Goal: Check status: Check status

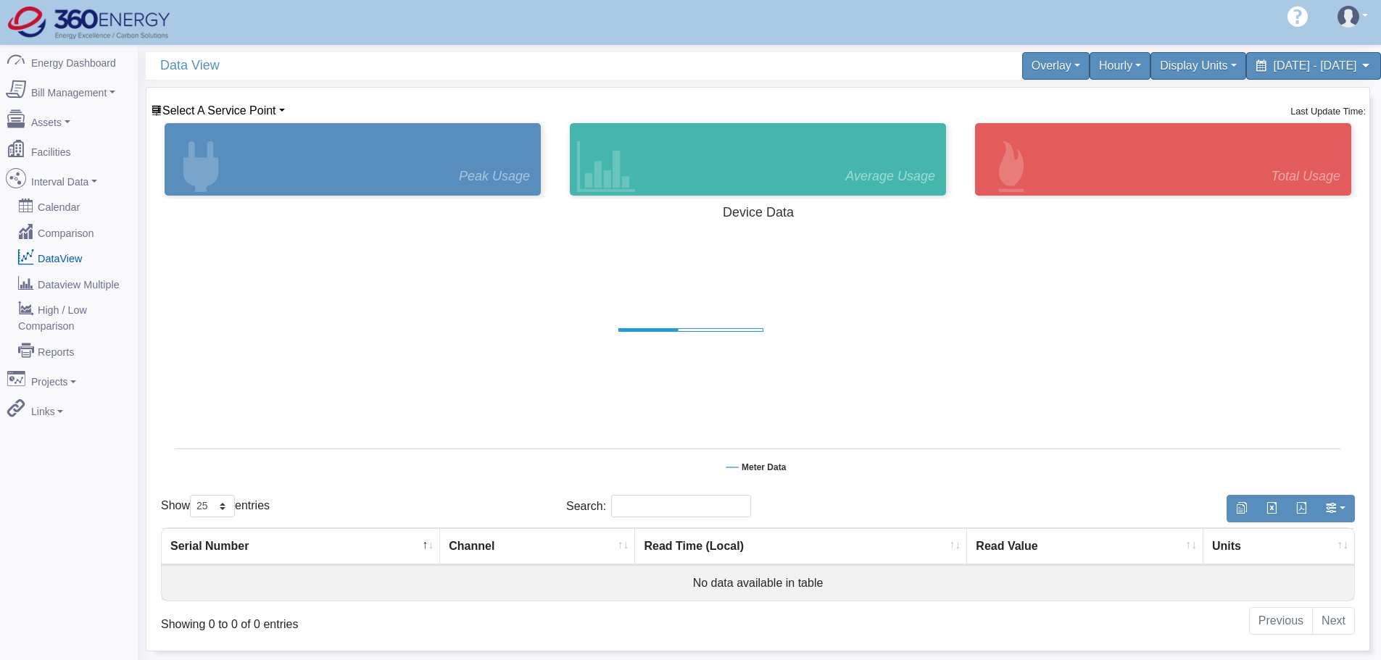
select select "25"
click at [228, 109] on span "Select A Service Point" at bounding box center [219, 110] width 114 height 12
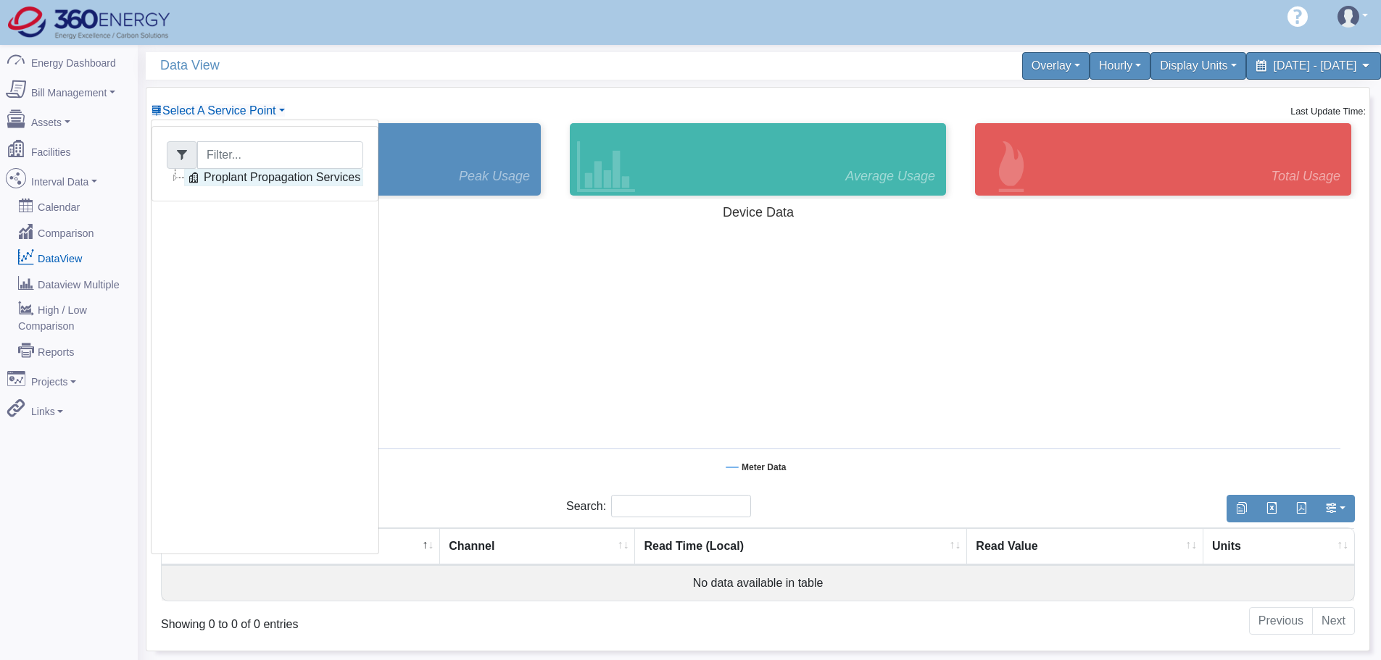
click at [198, 182] on icon at bounding box center [193, 177] width 17 height 17
click at [242, 205] on link "kVA" at bounding box center [231, 212] width 58 height 17
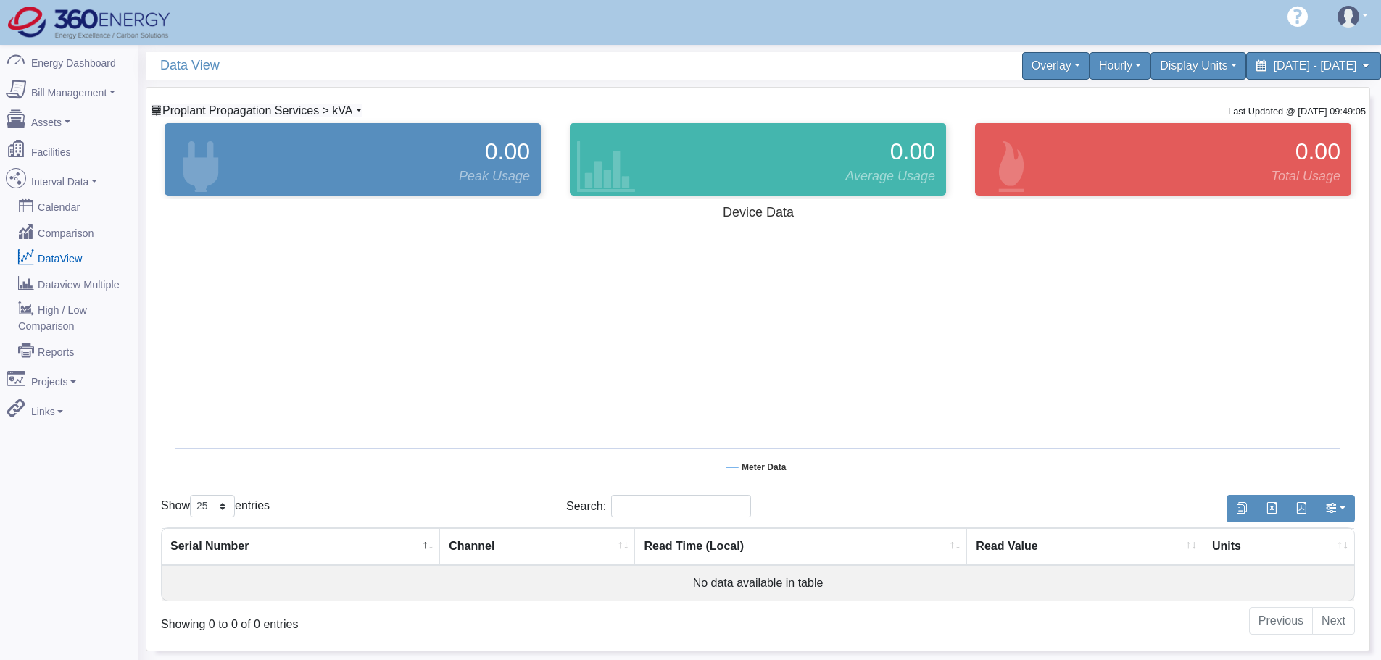
click at [327, 111] on span "Proplant Propagation Services > kVA" at bounding box center [257, 110] width 191 height 12
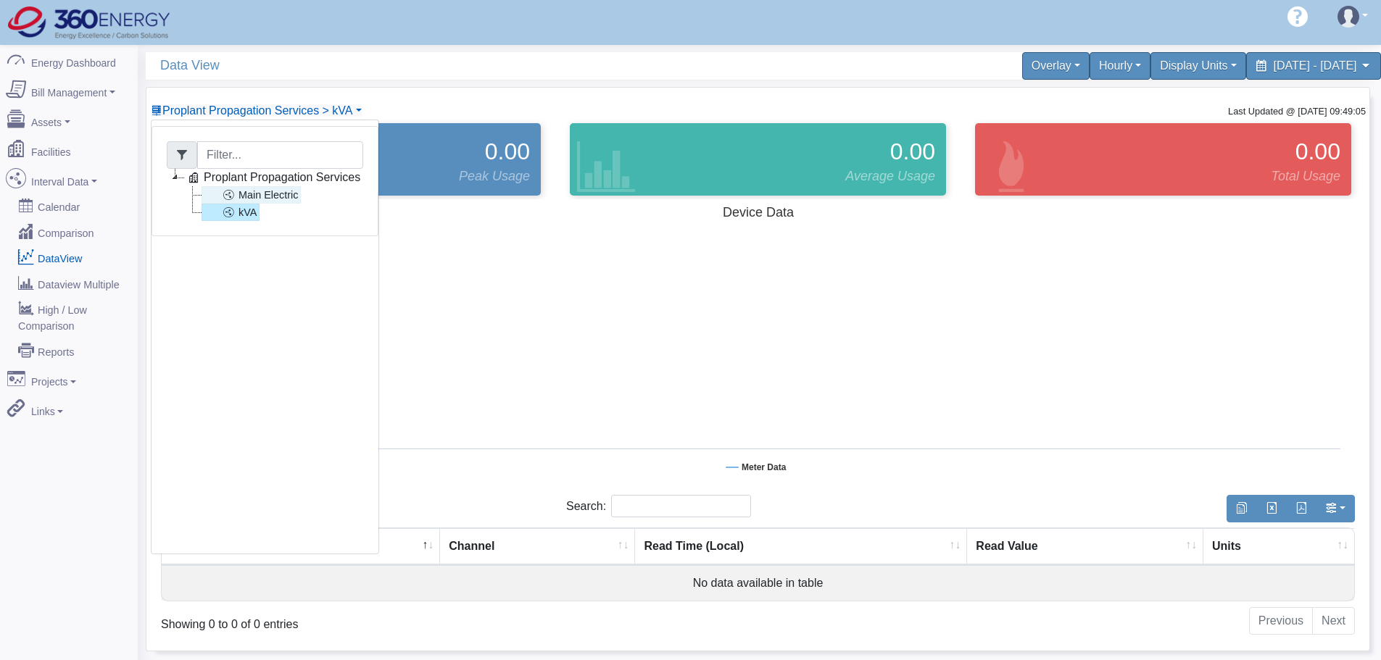
click at [278, 194] on link "Main Electric" at bounding box center [251, 194] width 99 height 17
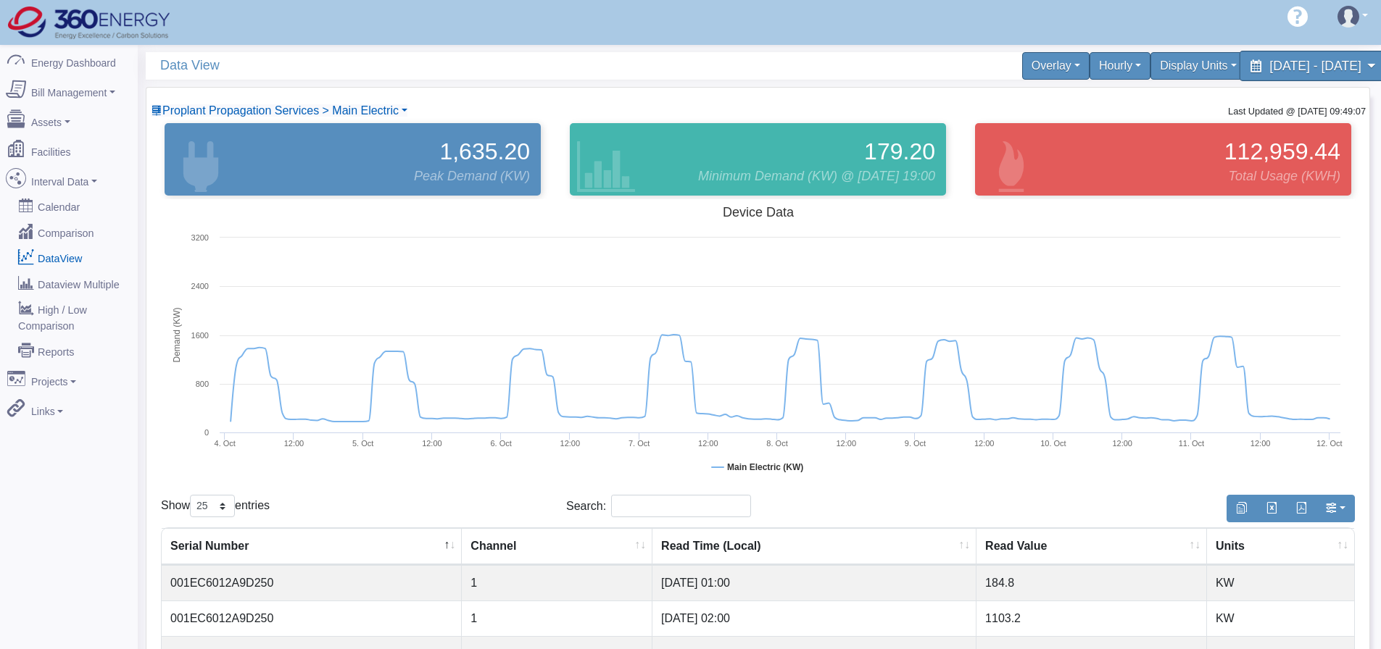
click at [1298, 67] on span "[DATE] - [DATE]" at bounding box center [1314, 66] width 91 height 14
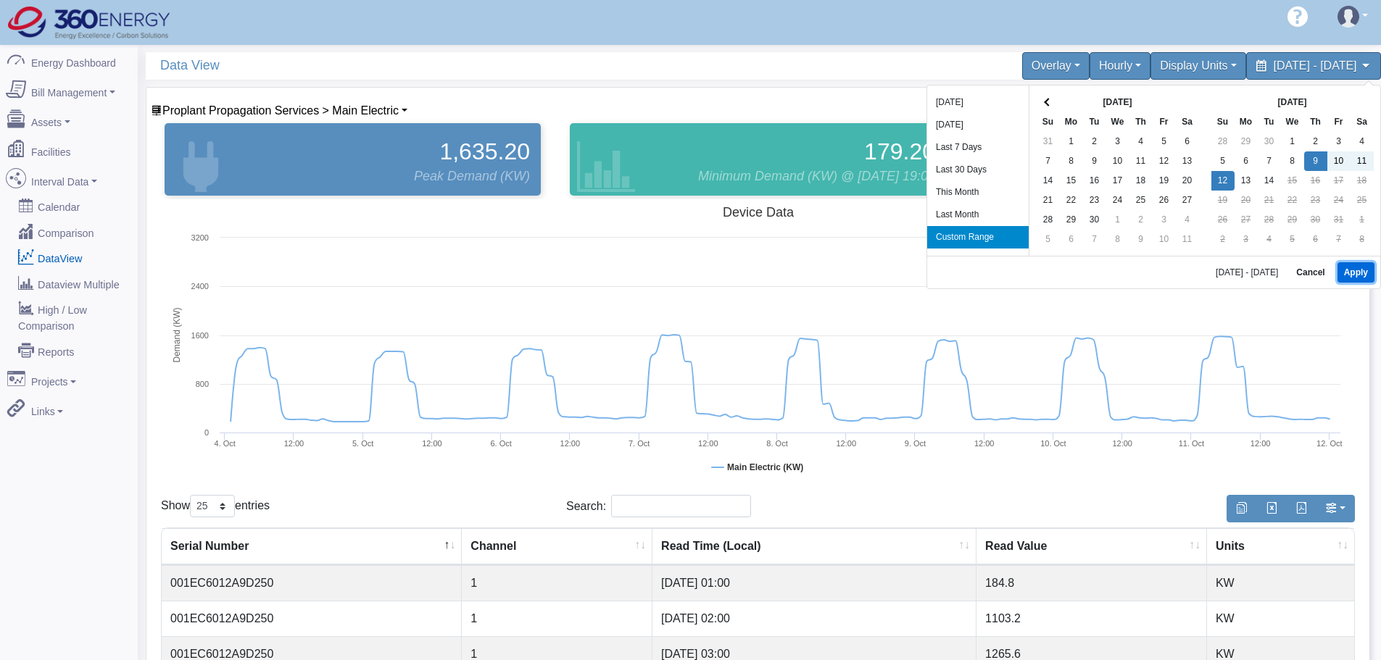
click at [1342, 262] on button "Apply" at bounding box center [1355, 272] width 37 height 20
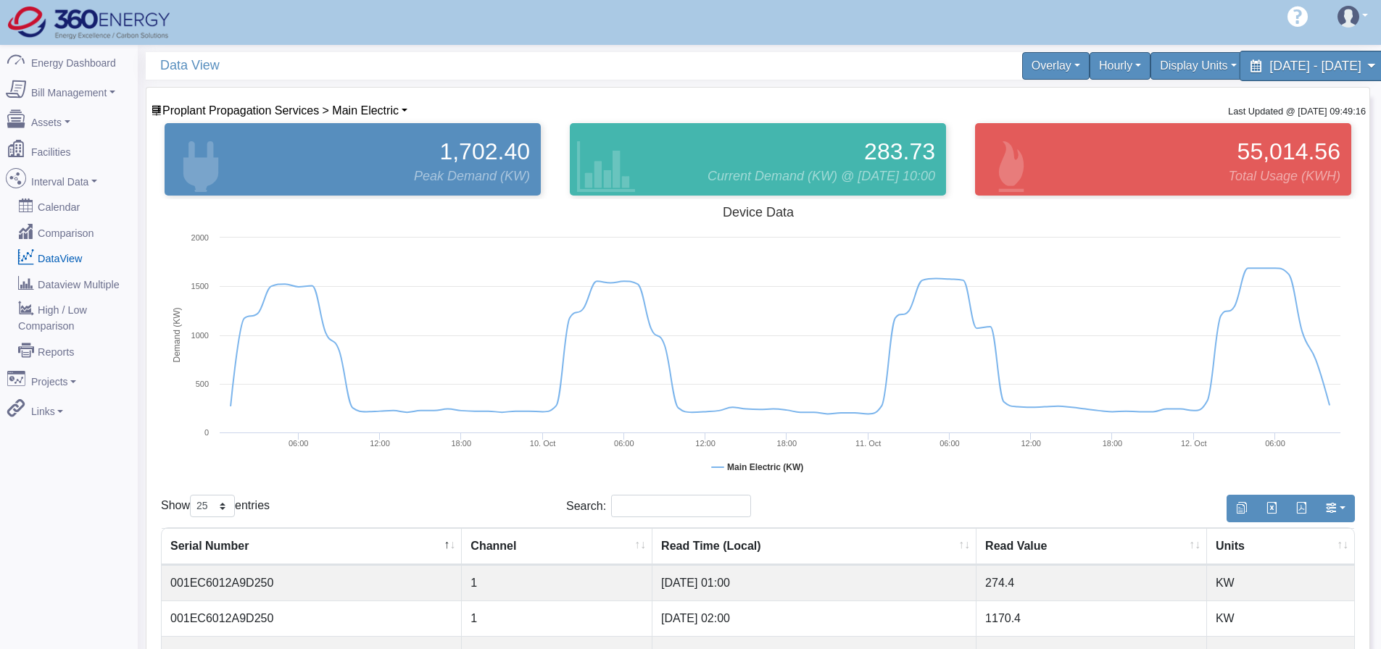
click at [1317, 75] on div "[DATE] - [DATE]" at bounding box center [1313, 66] width 149 height 30
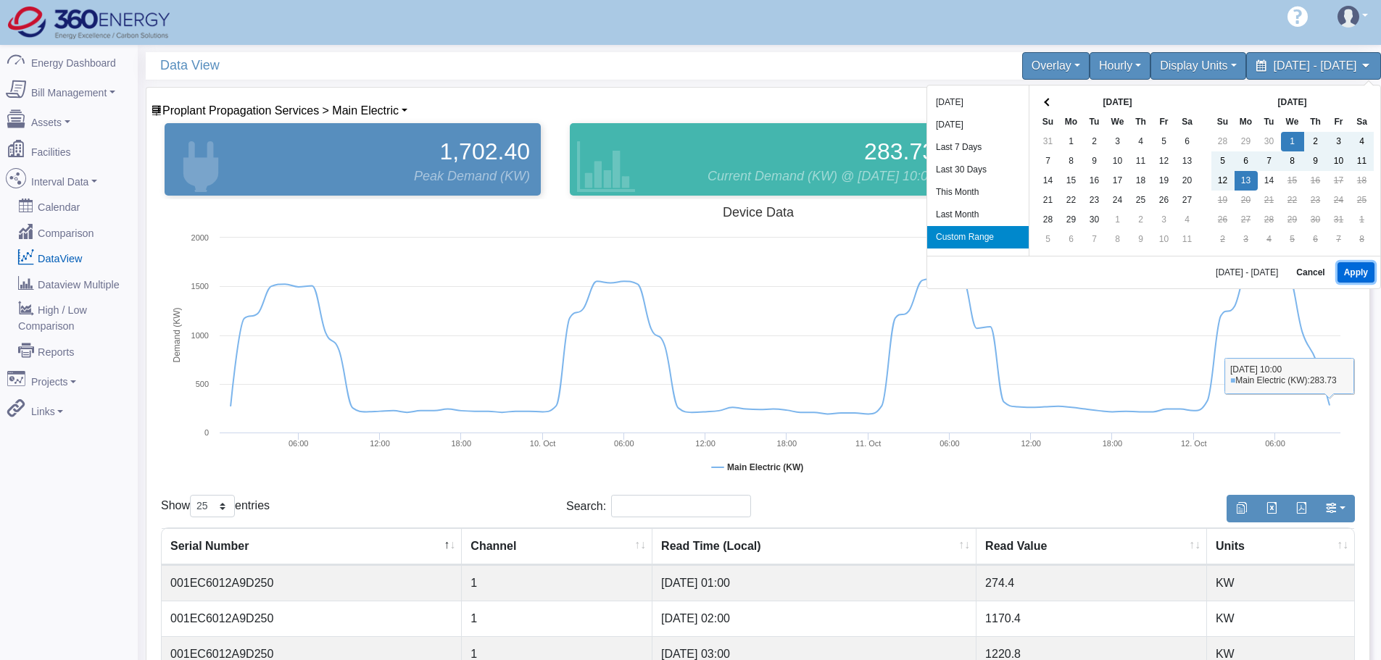
click at [1358, 276] on button "Apply" at bounding box center [1355, 272] width 37 height 20
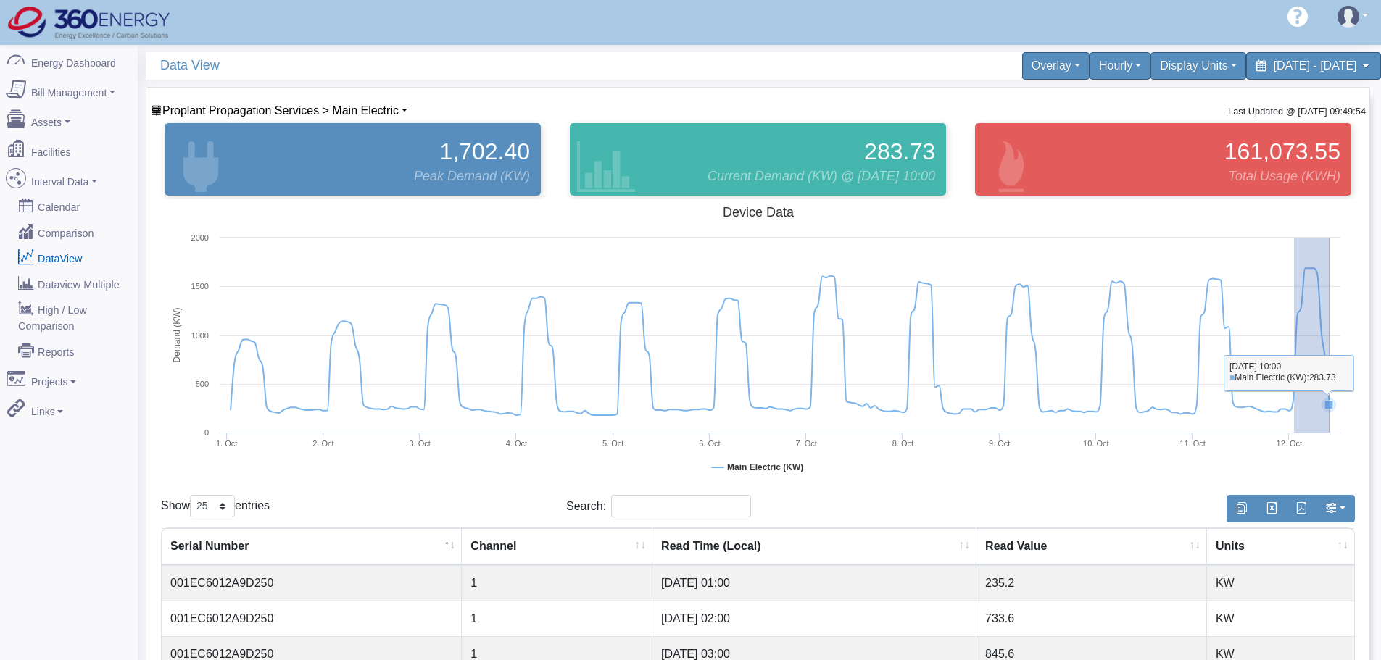
drag, startPoint x: 1294, startPoint y: 259, endPoint x: 1329, endPoint y: 283, distance: 42.8
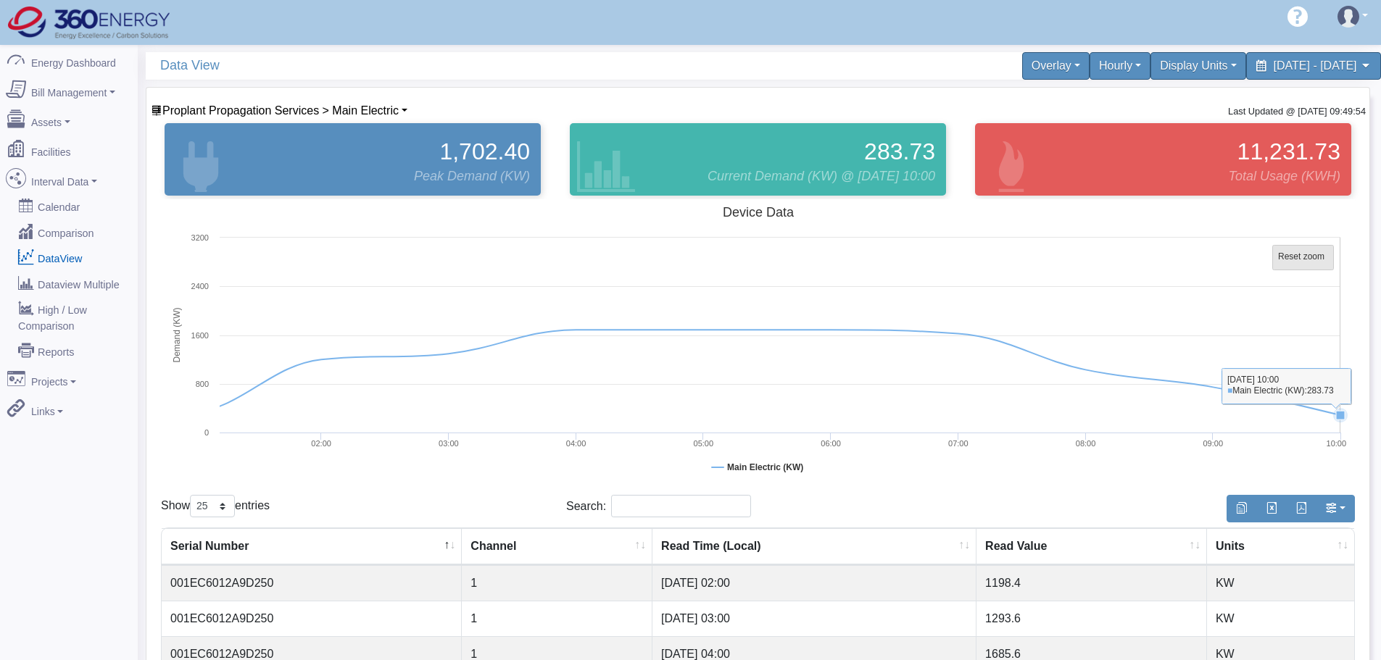
click at [1303, 258] on tspan "Reset zoom" at bounding box center [1301, 257] width 46 height 10
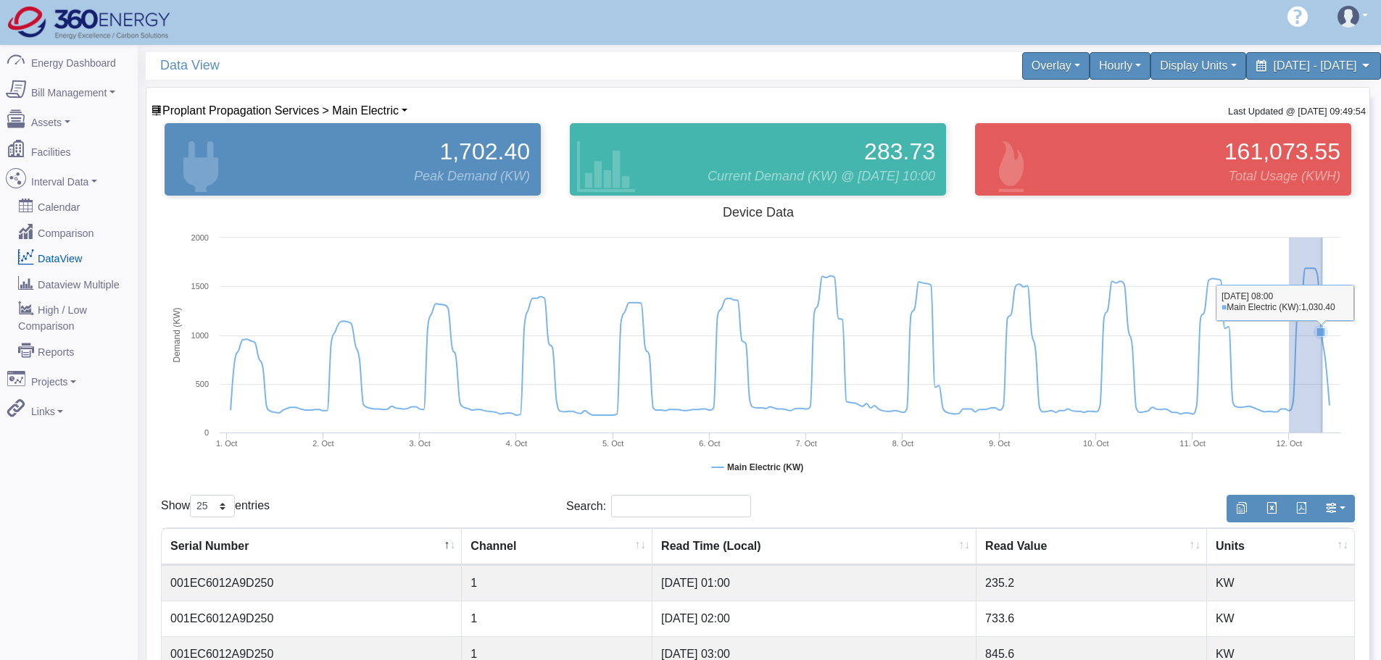
drag, startPoint x: 1289, startPoint y: 254, endPoint x: 1323, endPoint y: 278, distance: 42.0
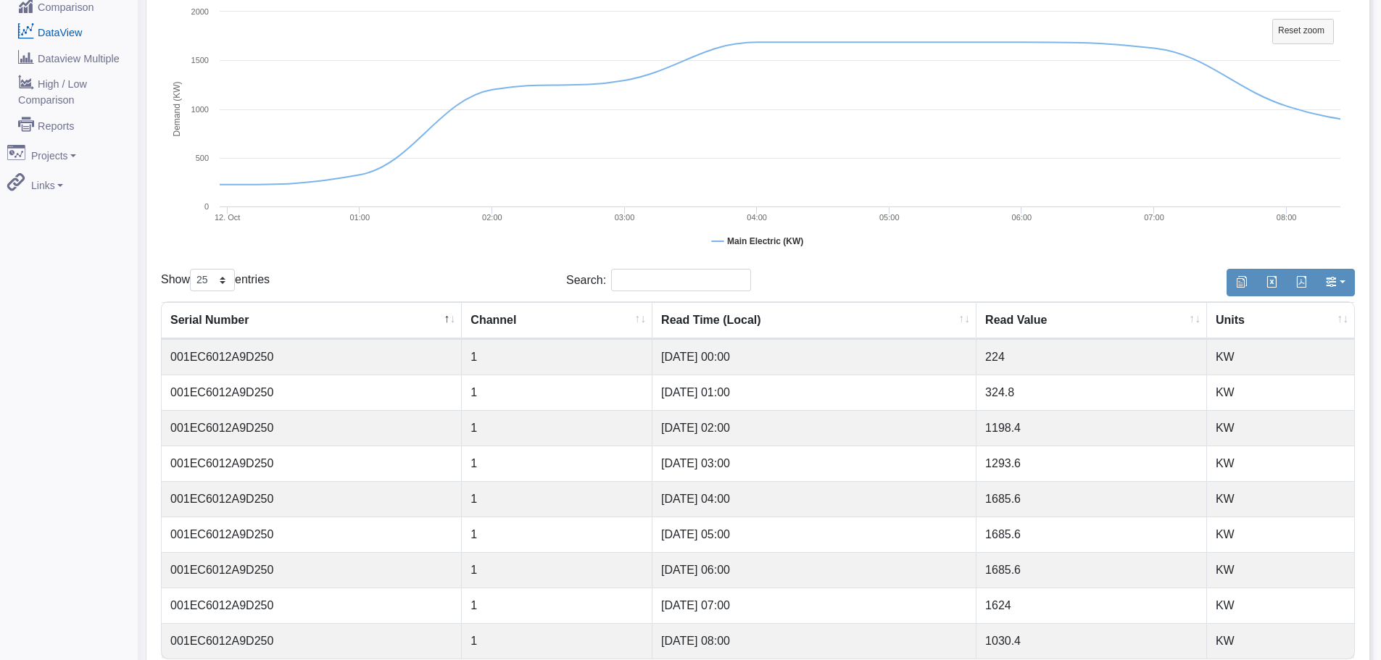
scroll to position [283, 0]
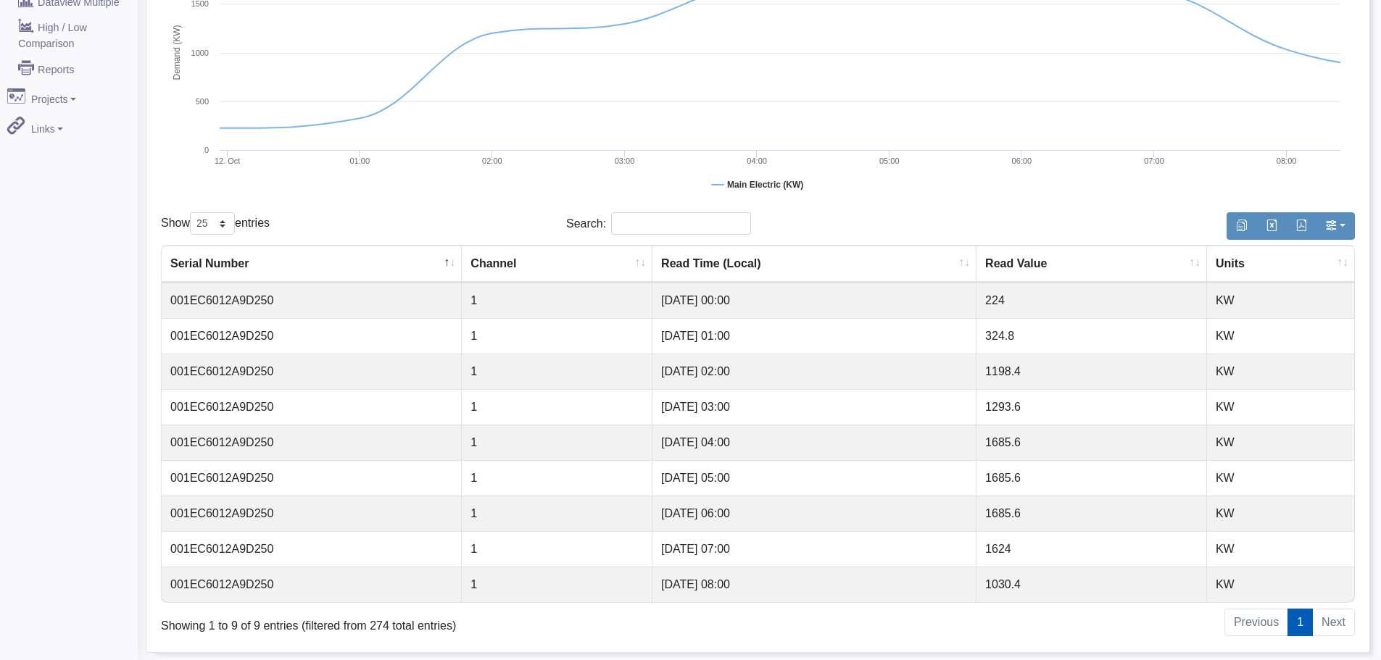
click at [1336, 622] on li "Next" at bounding box center [1334, 623] width 42 height 28
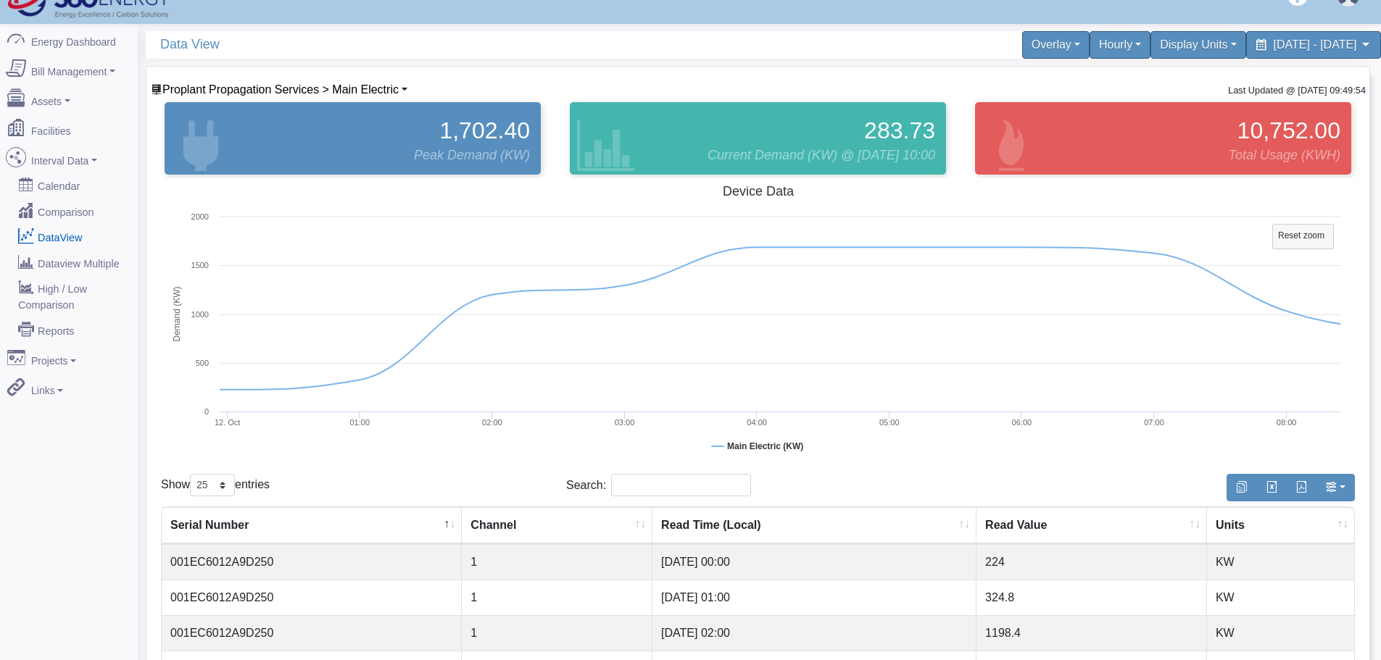
scroll to position [0, 0]
